Goal: Information Seeking & Learning: Understand process/instructions

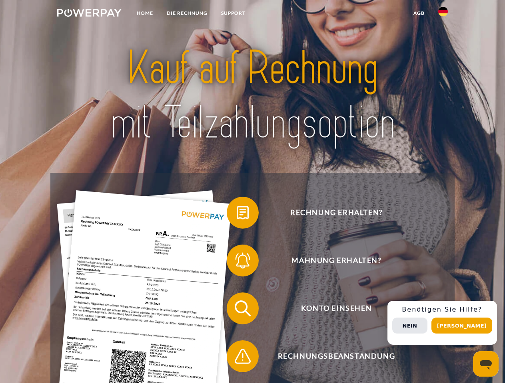
click at [89, 14] on img at bounding box center [89, 13] width 64 height 8
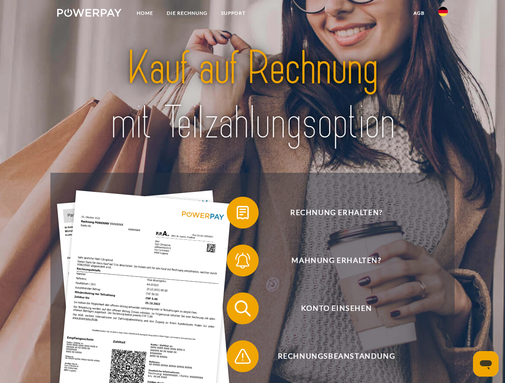
click at [443, 14] on img at bounding box center [443, 12] width 10 height 10
click at [418, 13] on link "agb" at bounding box center [418, 13] width 25 height 14
click at [236, 215] on span at bounding box center [231, 213] width 40 height 40
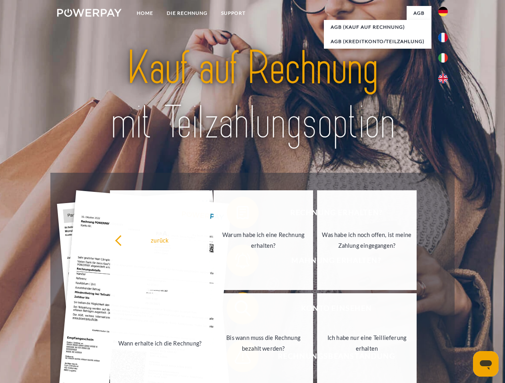
click at [236, 262] on div "Rechnung erhalten? Mahnung erhalten? Konto einsehen" at bounding box center [251, 333] width 403 height 320
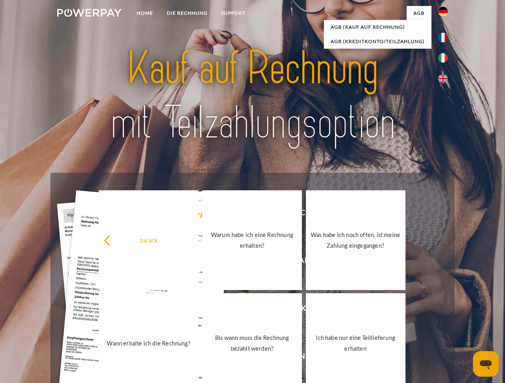
click at [236, 310] on link "Bis wann muss die Rechnung bezahlt werden?" at bounding box center [251, 344] width 99 height 100
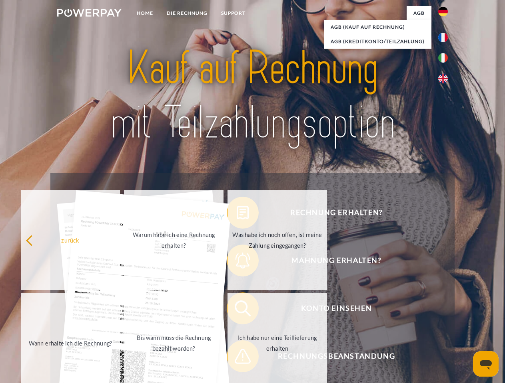
click at [236, 358] on span at bounding box center [231, 357] width 40 height 40
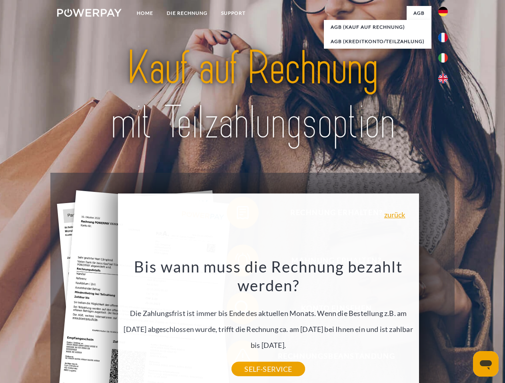
click at [445, 323] on div "Rechnung erhalten? Mahnung erhalten? Konto einsehen" at bounding box center [251, 333] width 403 height 320
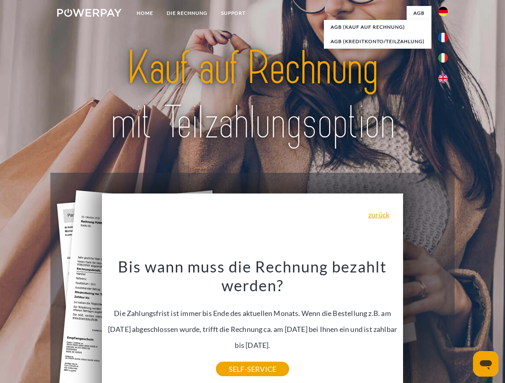
click at [425, 325] on span "Konto einsehen" at bounding box center [336, 309] width 196 height 32
click at [464, 326] on header "Home DIE RECHNUNG SUPPORT" at bounding box center [252, 276] width 505 height 552
